Goal: Information Seeking & Learning: Learn about a topic

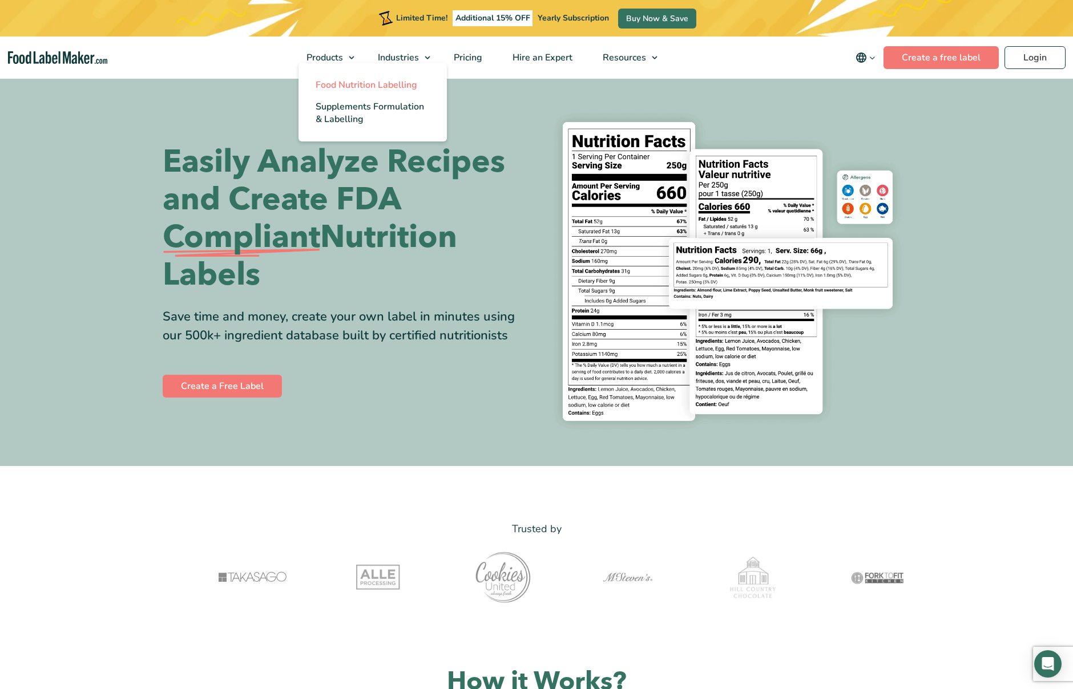
click at [341, 90] on span "Food Nutrition Labelling" at bounding box center [367, 85] width 102 height 13
